Goal: Navigation & Orientation: Find specific page/section

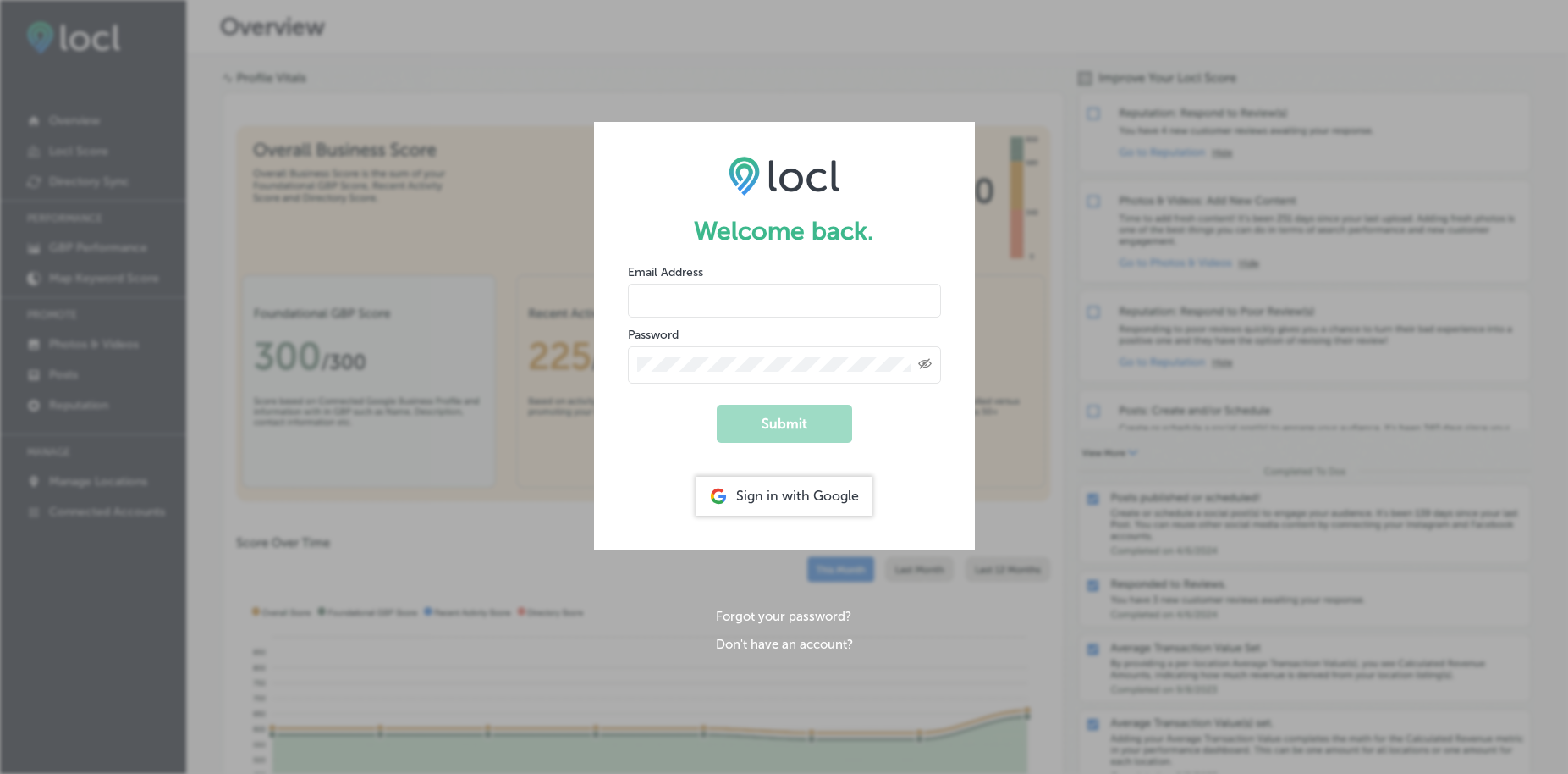
click at [813, 487] on div "Sign in with Google" at bounding box center [784, 496] width 175 height 39
click at [810, 496] on div "Sign in with Google" at bounding box center [784, 496] width 175 height 39
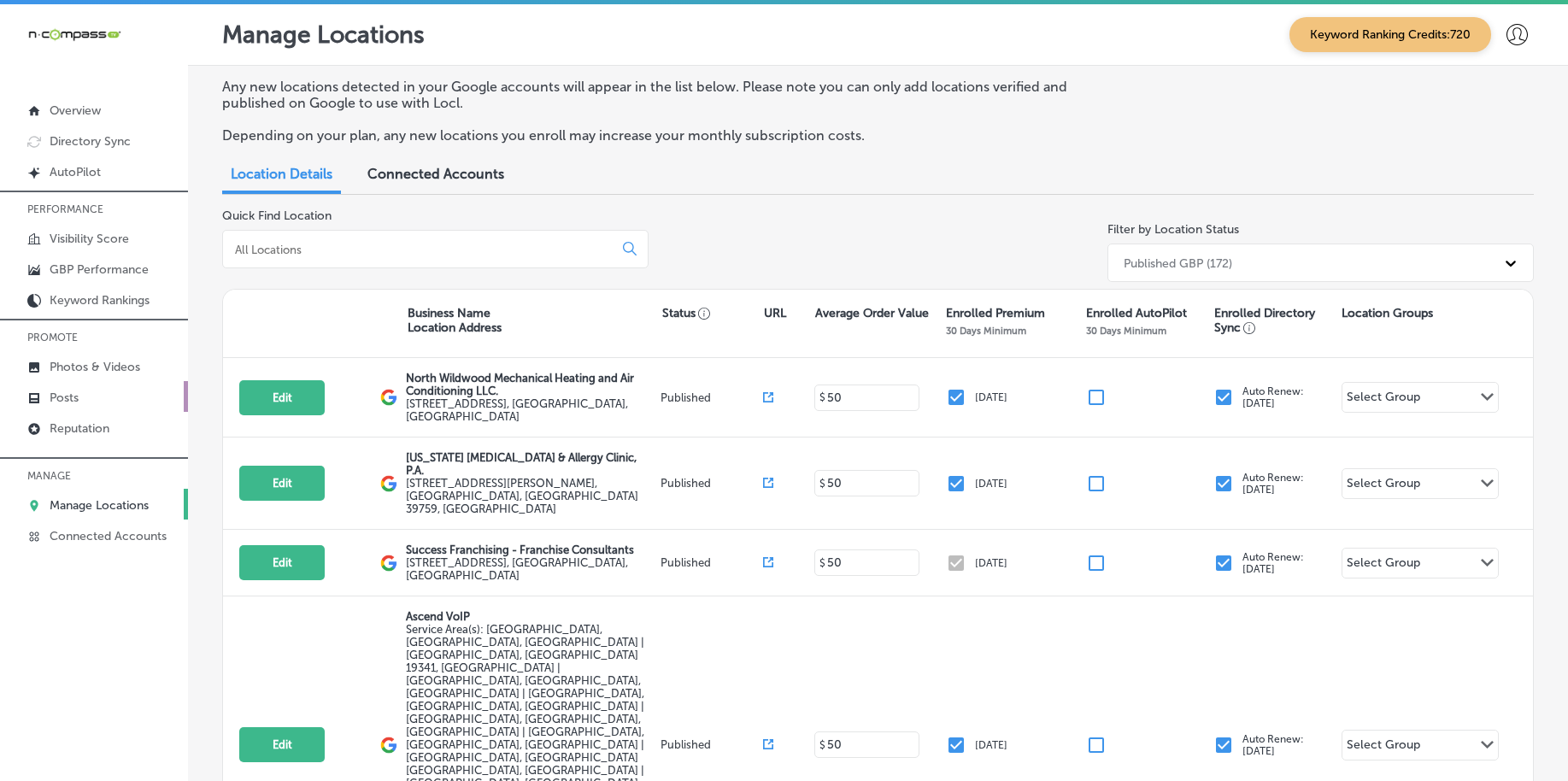
click at [95, 387] on link "Posts" at bounding box center [94, 396] width 188 height 31
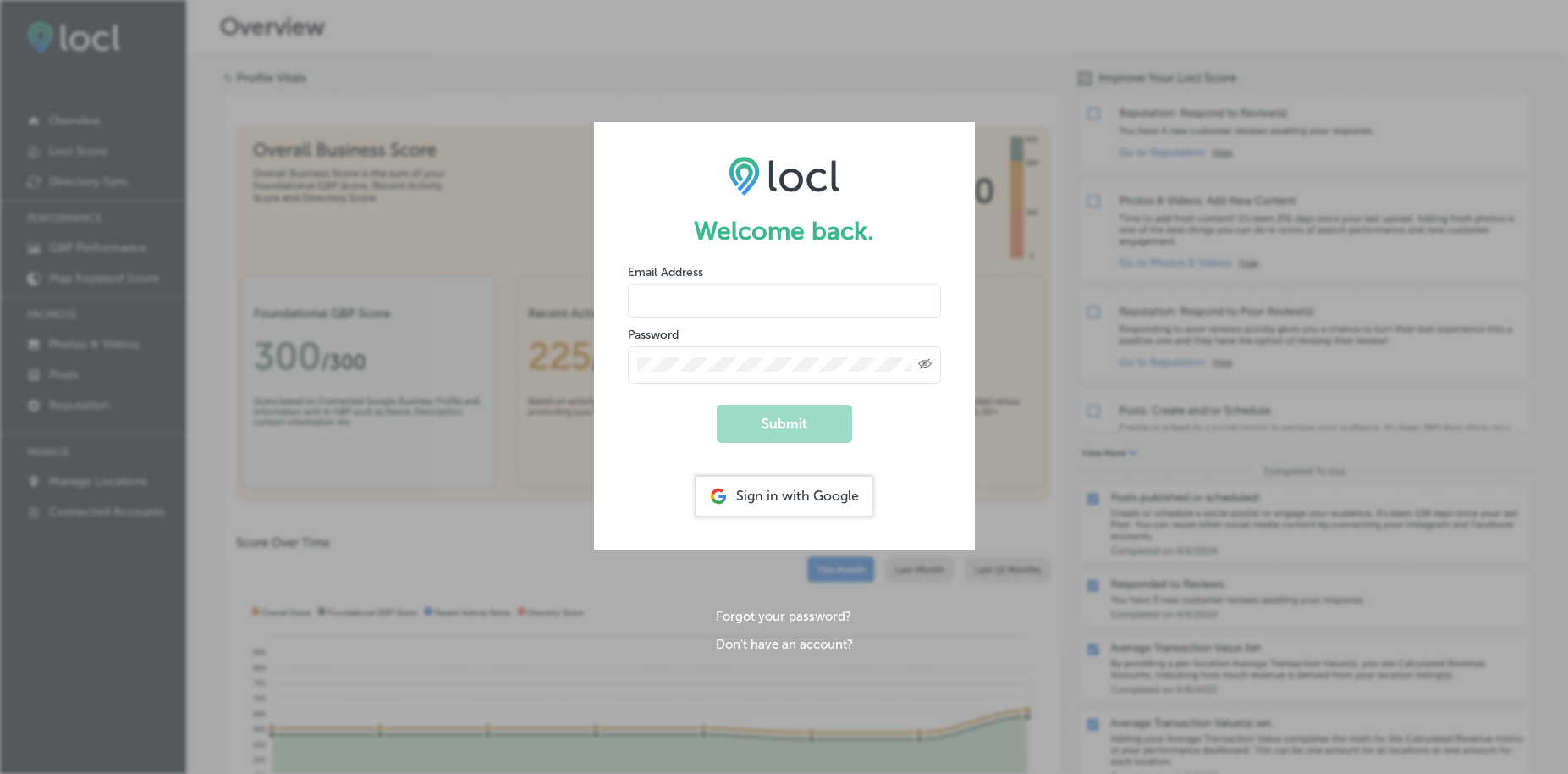
click at [793, 493] on div "Sign in with Google" at bounding box center [784, 496] width 175 height 39
